Goal: Transaction & Acquisition: Book appointment/travel/reservation

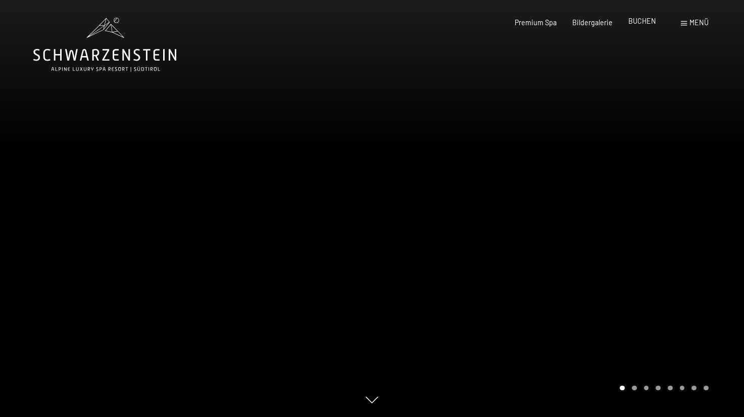
click at [642, 25] on span "BUCHEN" at bounding box center [642, 21] width 28 height 9
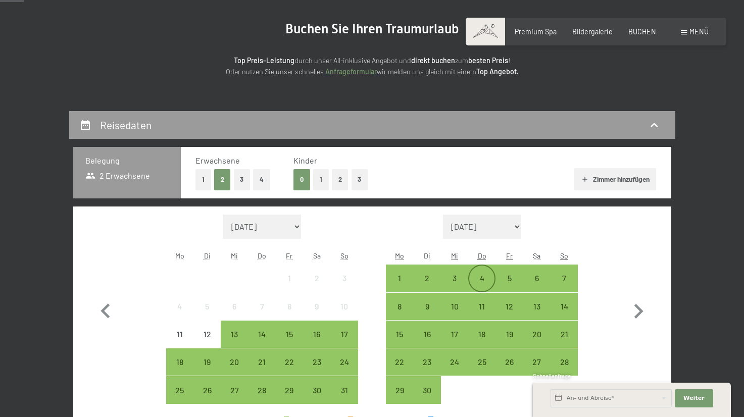
scroll to position [202, 0]
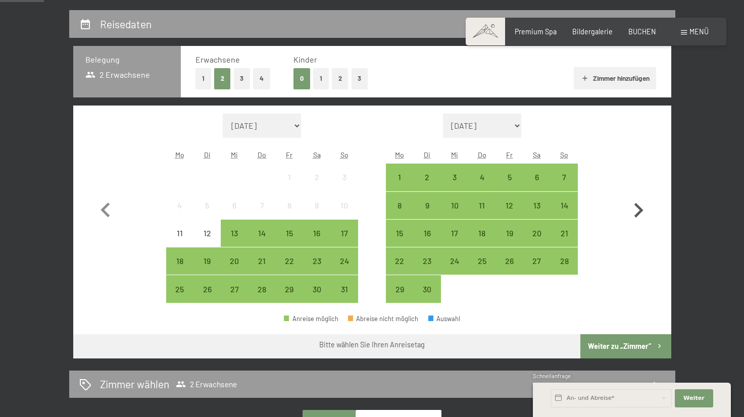
click at [641, 210] on icon "button" at bounding box center [638, 210] width 9 height 15
select select "2025-09-01"
select select "2025-10-01"
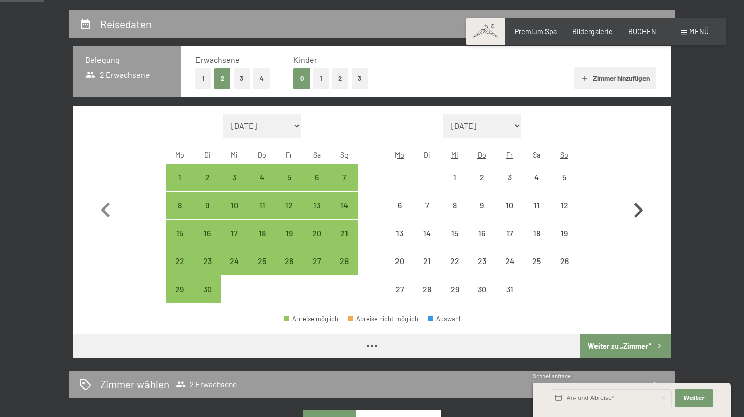
click at [639, 209] on icon "button" at bounding box center [638, 210] width 9 height 15
select select "2025-10-01"
select select "2025-11-01"
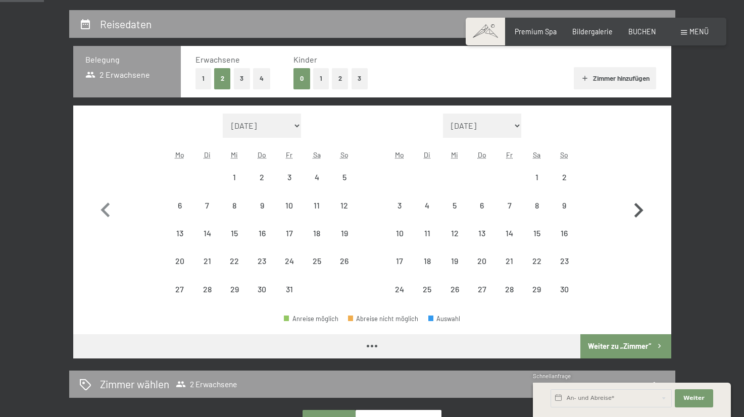
click at [639, 209] on icon "button" at bounding box center [638, 210] width 9 height 15
select select "2025-11-01"
select select "2025-12-01"
click at [639, 209] on icon "button" at bounding box center [638, 210] width 9 height 15
select select "2025-12-01"
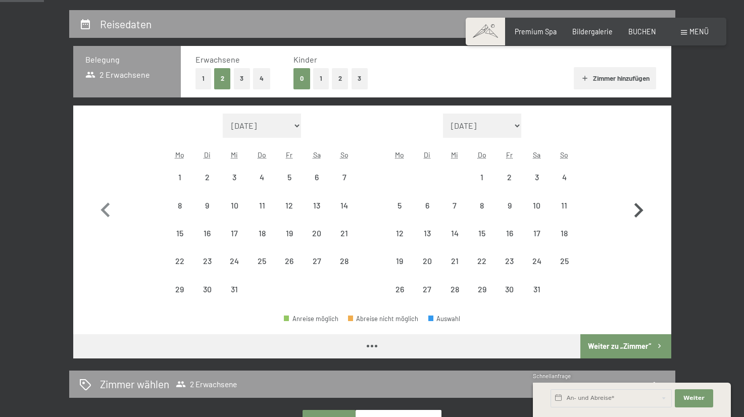
select select "2026-01-01"
select select "2025-12-01"
select select "2026-01-01"
select select "2025-12-01"
select select "2026-01-01"
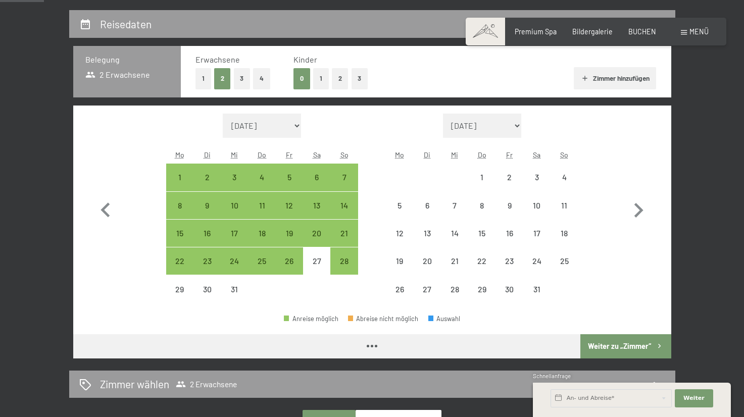
select select "2025-12-01"
select select "2026-01-01"
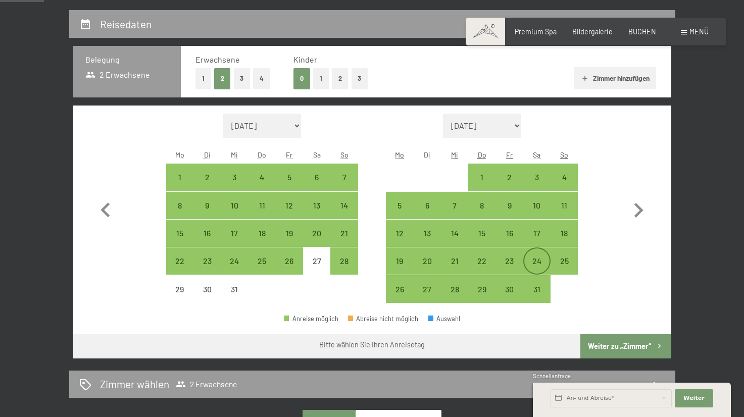
click at [542, 260] on div "24" at bounding box center [536, 269] width 25 height 25
select select "2025-12-01"
select select "2026-01-01"
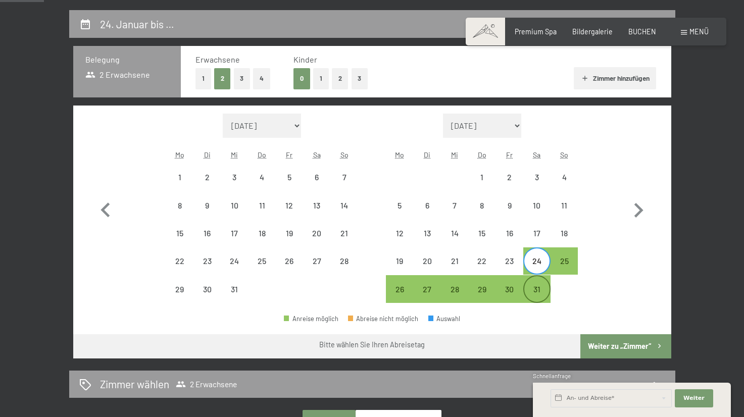
click at [539, 294] on div "31" at bounding box center [536, 297] width 25 height 25
select select "2025-12-01"
select select "2026-01-01"
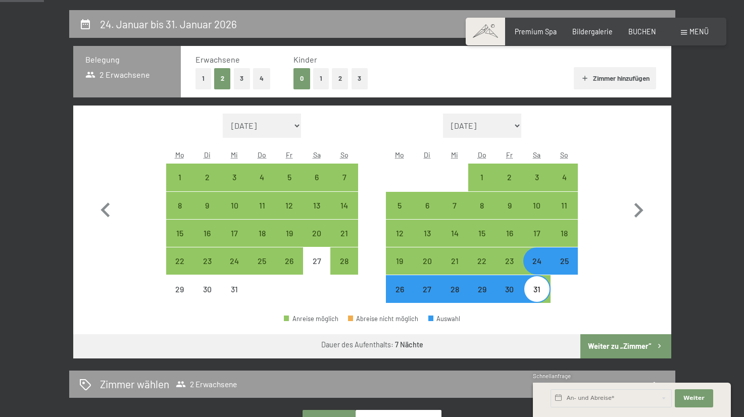
click at [613, 348] on button "Weiter zu „Zimmer“" at bounding box center [625, 346] width 90 height 24
select select "2025-12-01"
select select "2026-01-01"
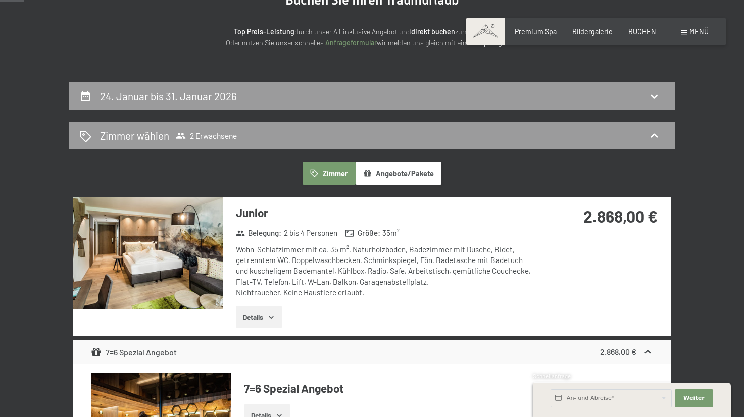
scroll to position [151, 0]
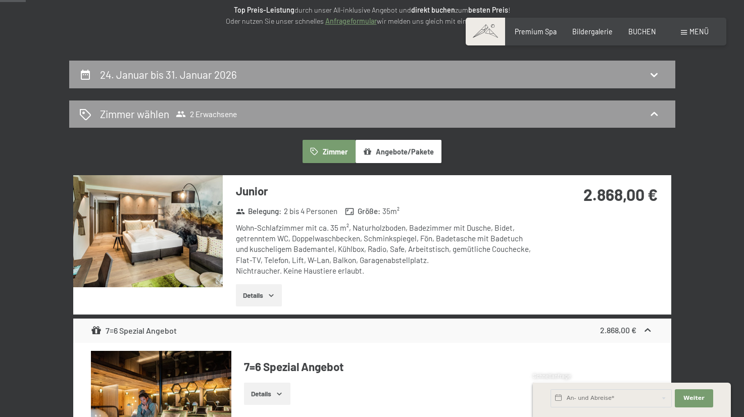
click at [414, 154] on button "Angebote/Pakete" at bounding box center [398, 151] width 86 height 23
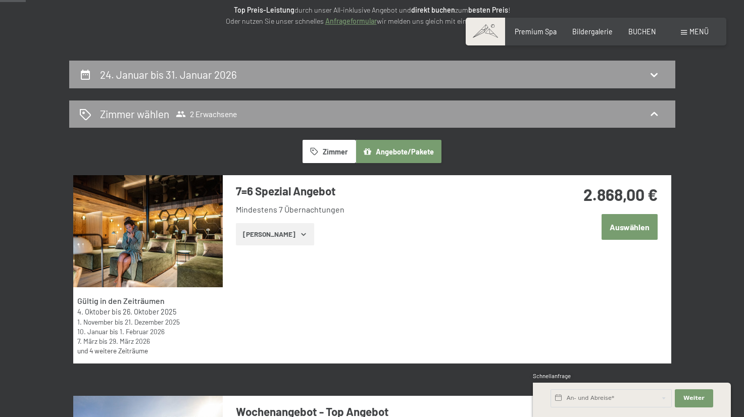
click at [271, 237] on label "Einwilligung Marketing*" at bounding box center [313, 237] width 88 height 10
click at [269, 237] on input "Einwilligung Marketing*" at bounding box center [264, 237] width 10 height 10
click at [295, 235] on span "Einwilligung Marketing*" at bounding box center [315, 237] width 83 height 10
click at [269, 235] on input "Einwilligung Marketing*" at bounding box center [264, 237] width 10 height 10
checkbox input "false"
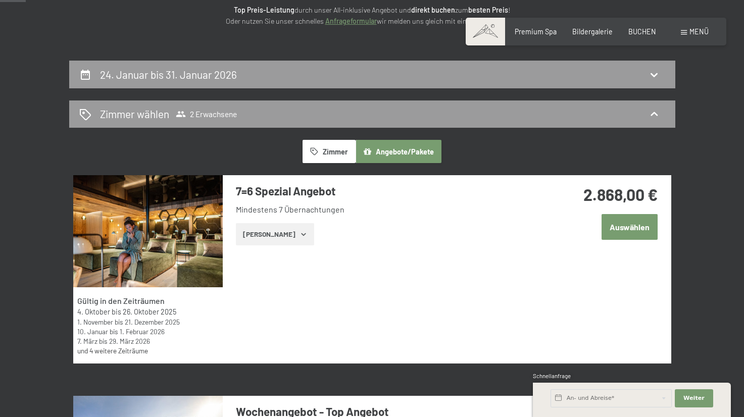
click at [329, 152] on button "Zimmer" at bounding box center [328, 151] width 53 height 23
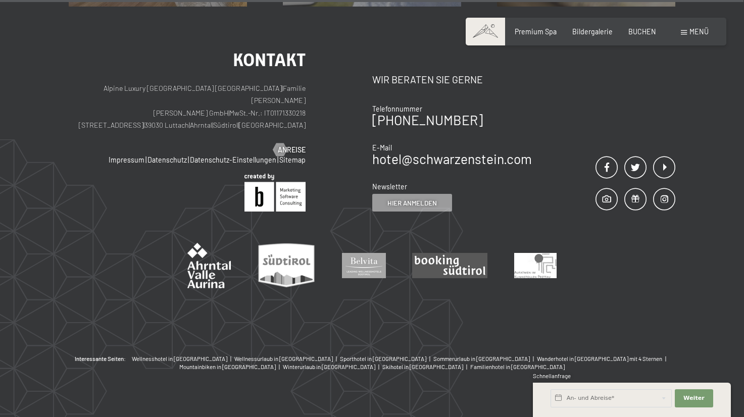
scroll to position [4387, 0]
